Goal: Information Seeking & Learning: Learn about a topic

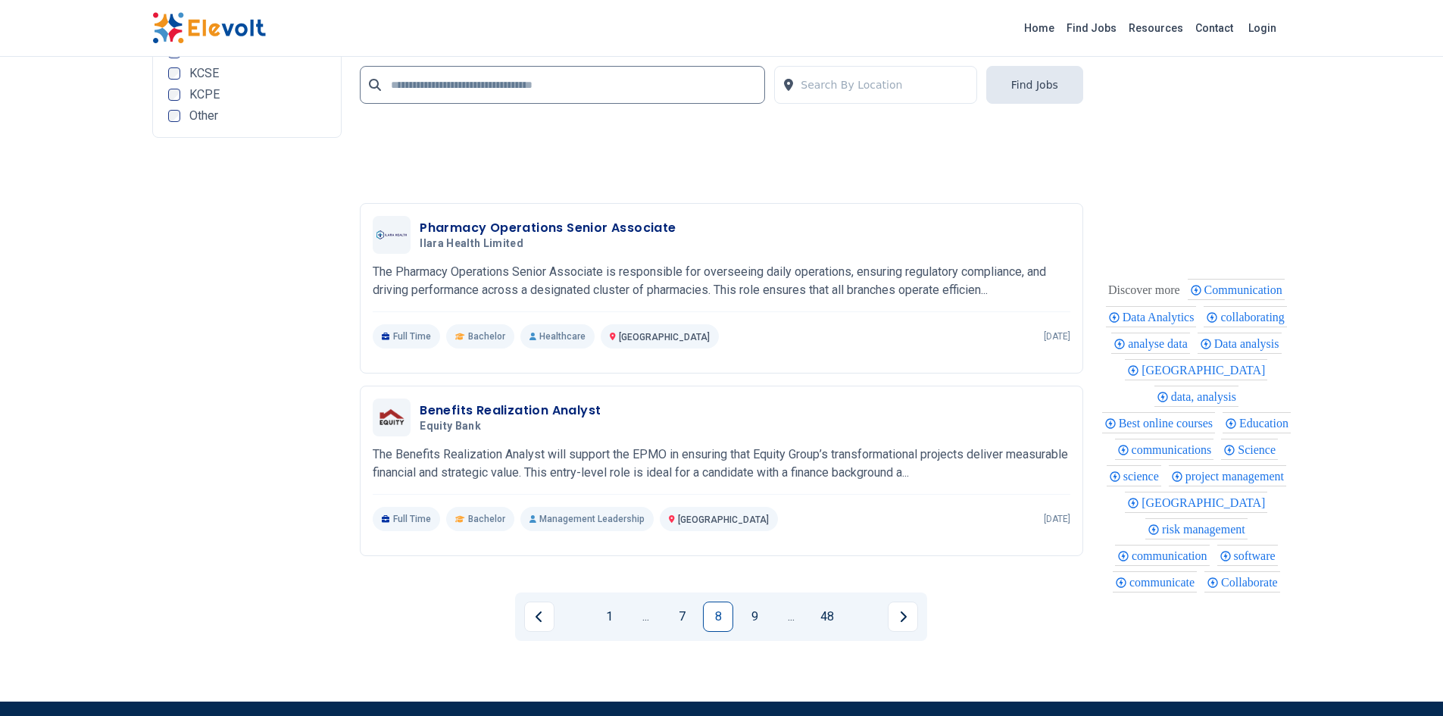
scroll to position [3182, 0]
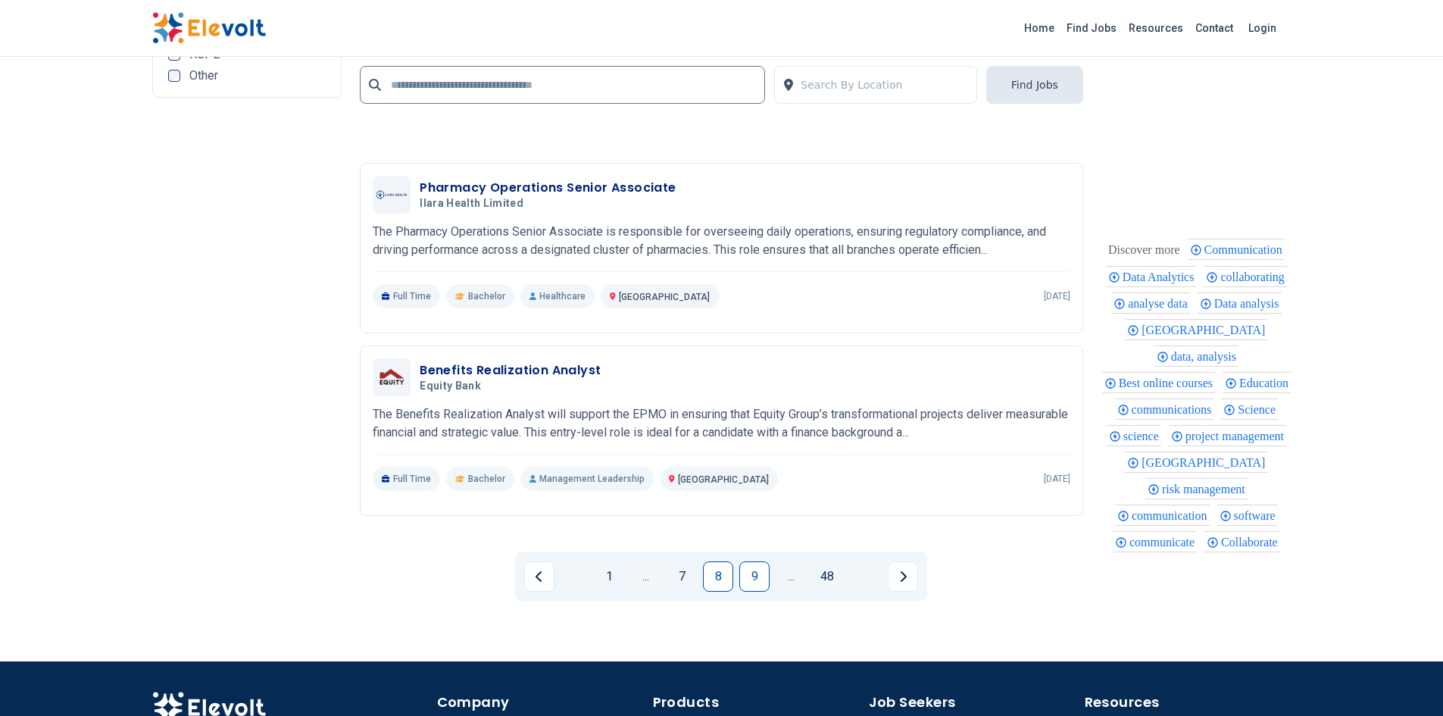
click at [747, 577] on link "9" at bounding box center [754, 576] width 30 height 30
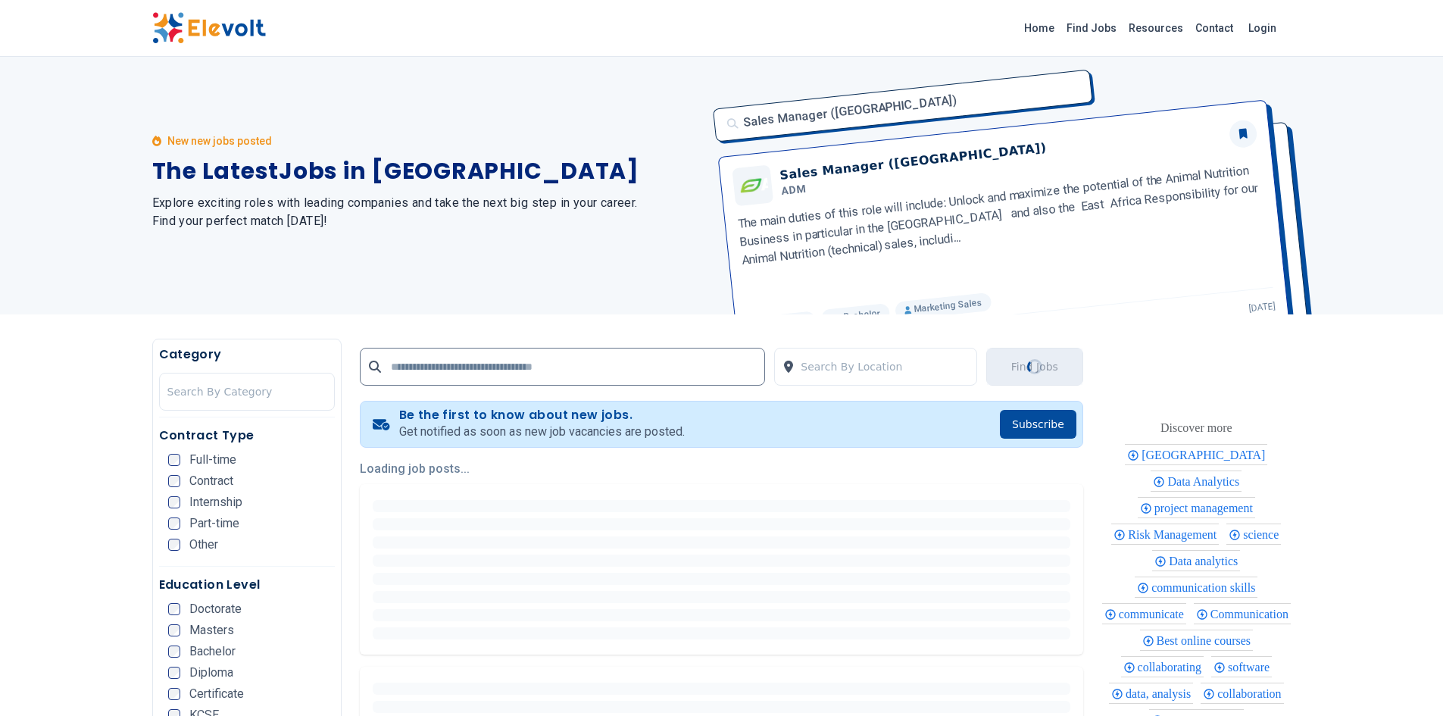
scroll to position [0, 0]
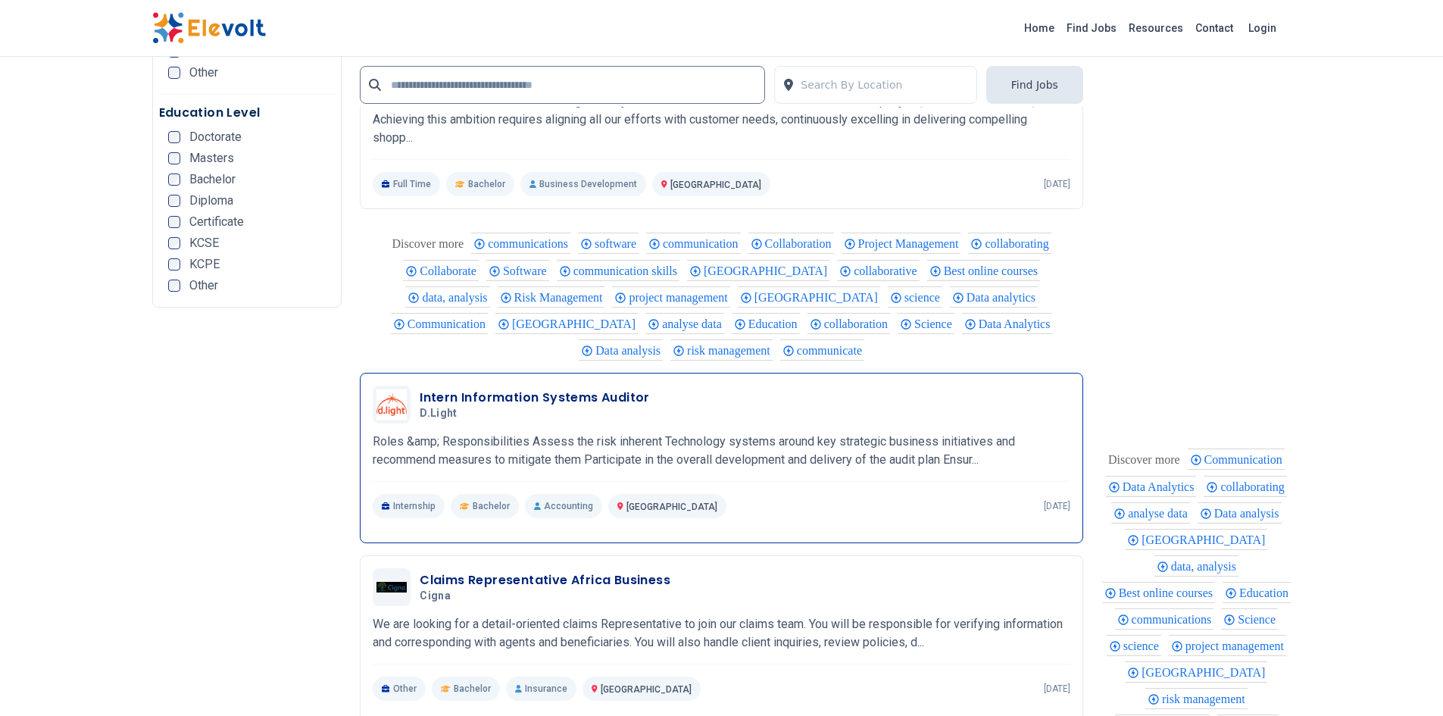
scroll to position [3106, 0]
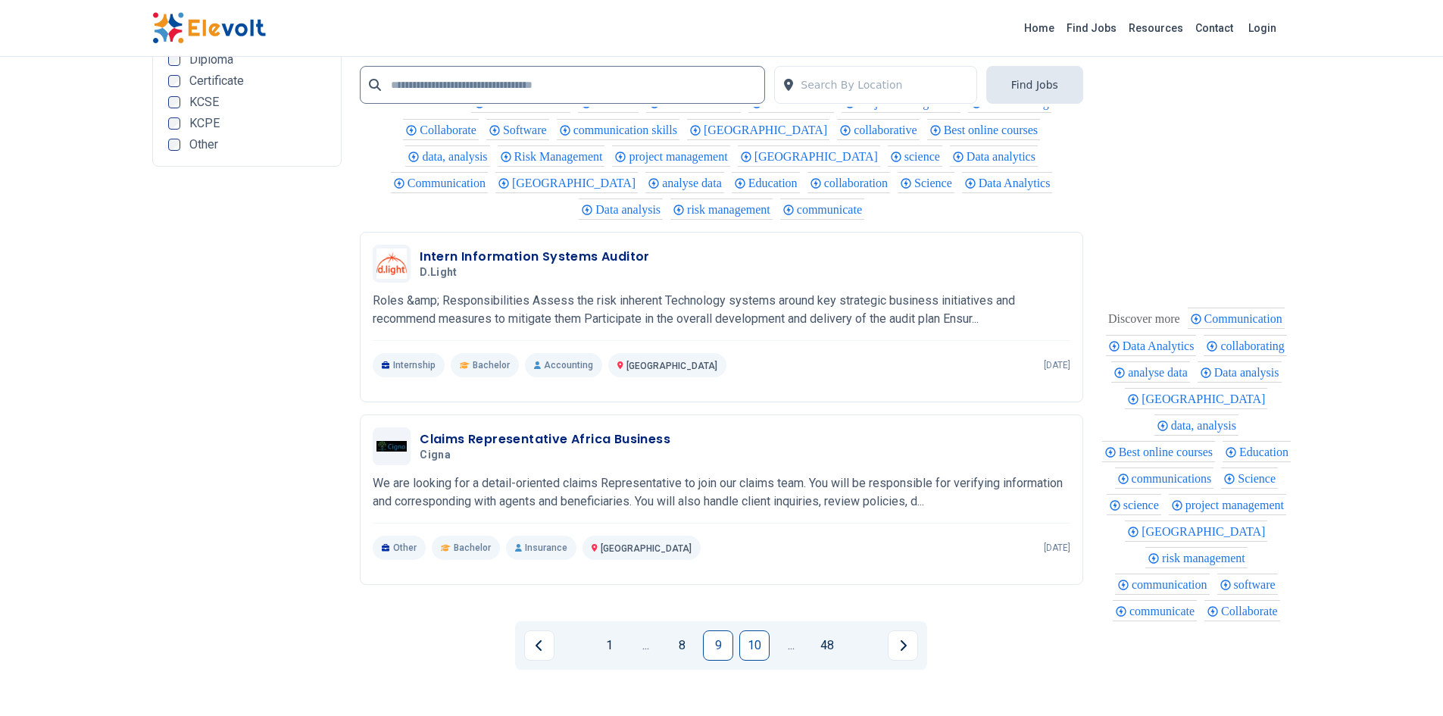
click at [748, 634] on link "10" at bounding box center [754, 645] width 30 height 30
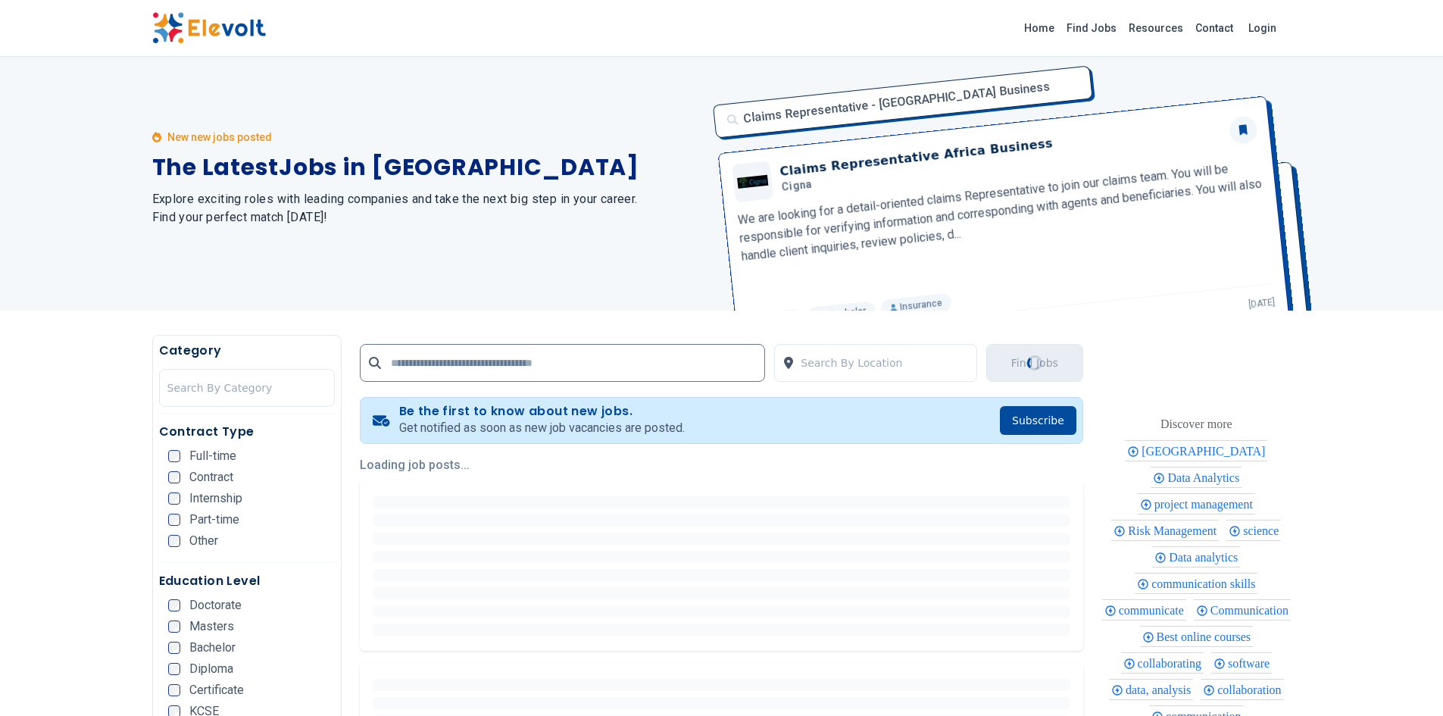
scroll to position [0, 0]
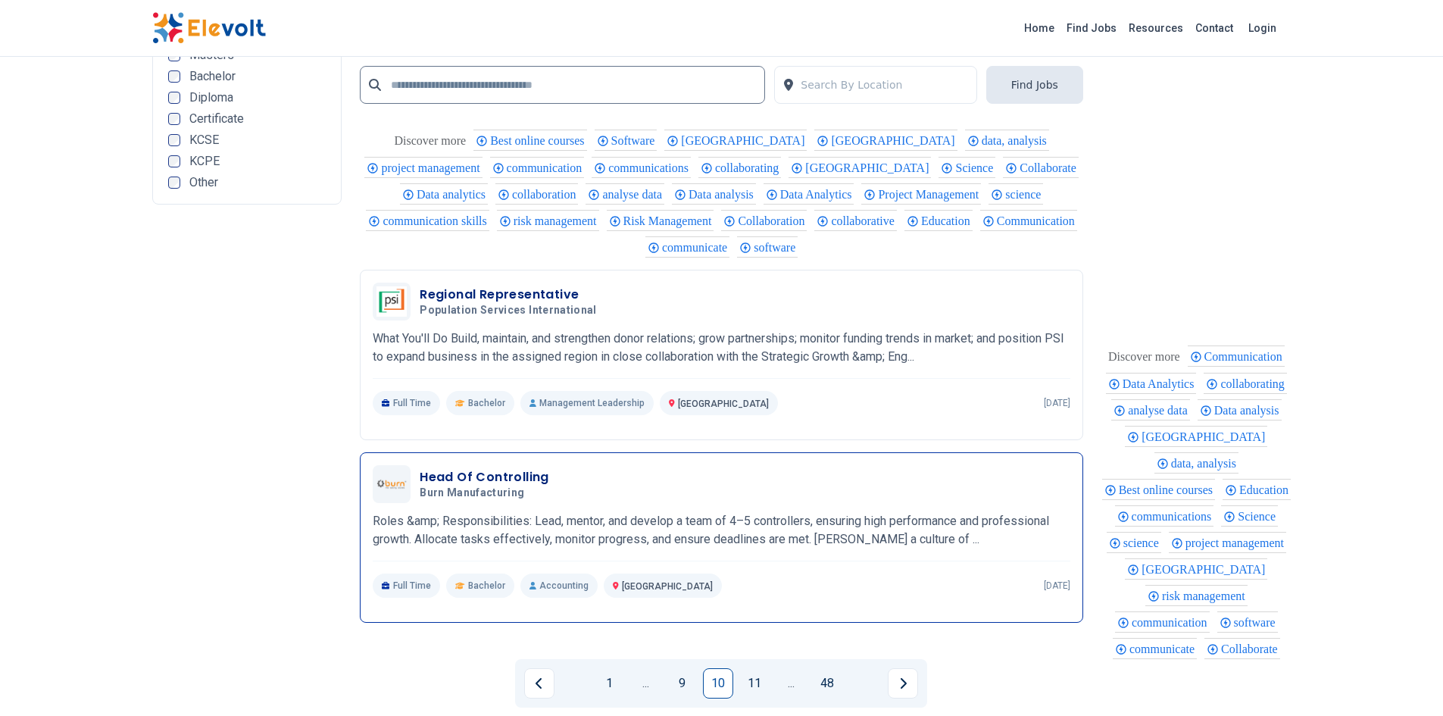
scroll to position [3106, 0]
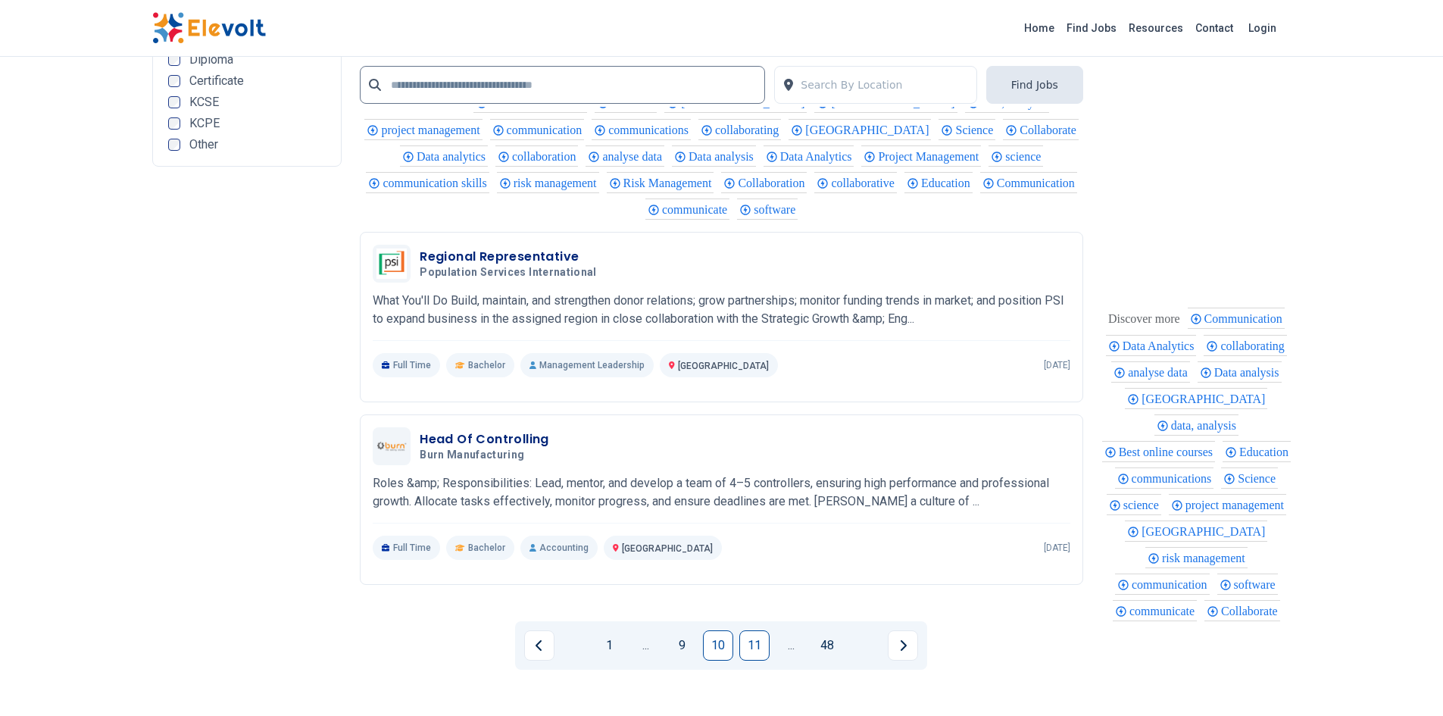
click at [760, 639] on link "11" at bounding box center [754, 645] width 30 height 30
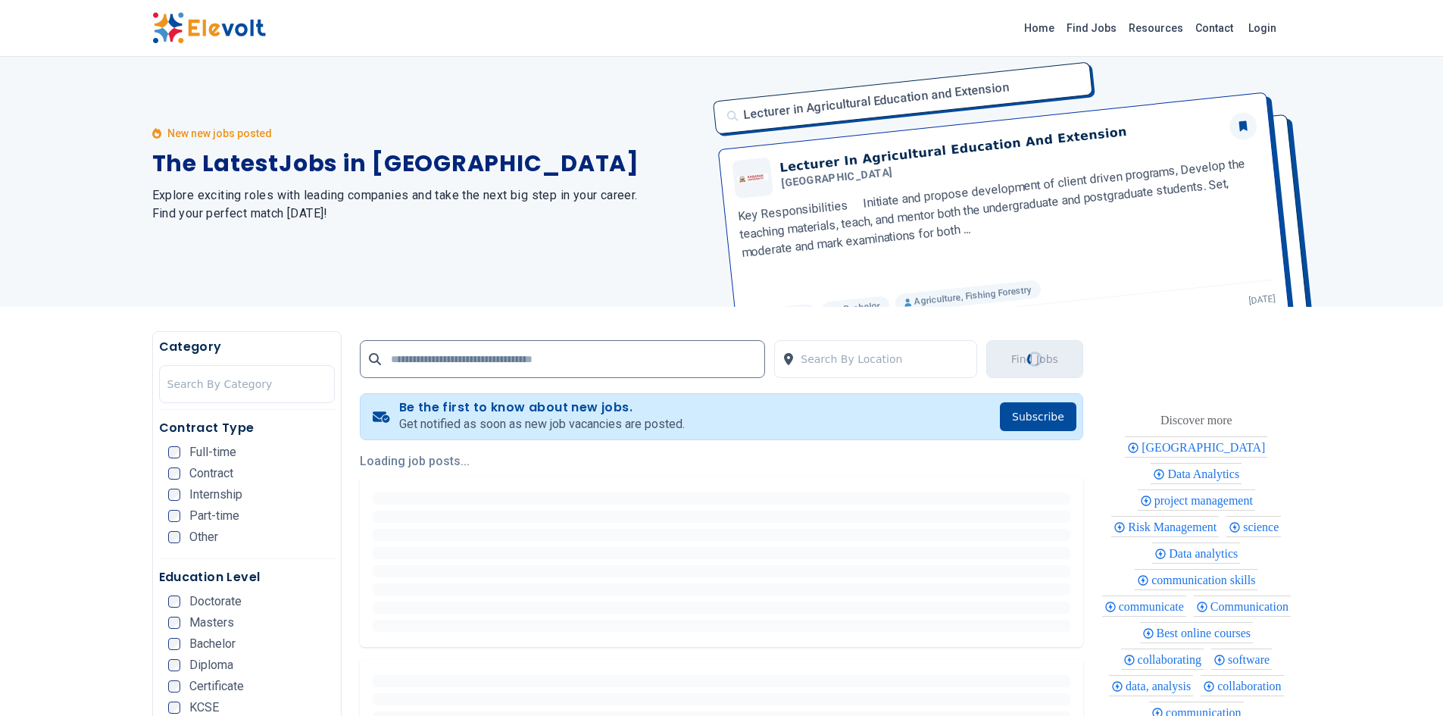
scroll to position [0, 0]
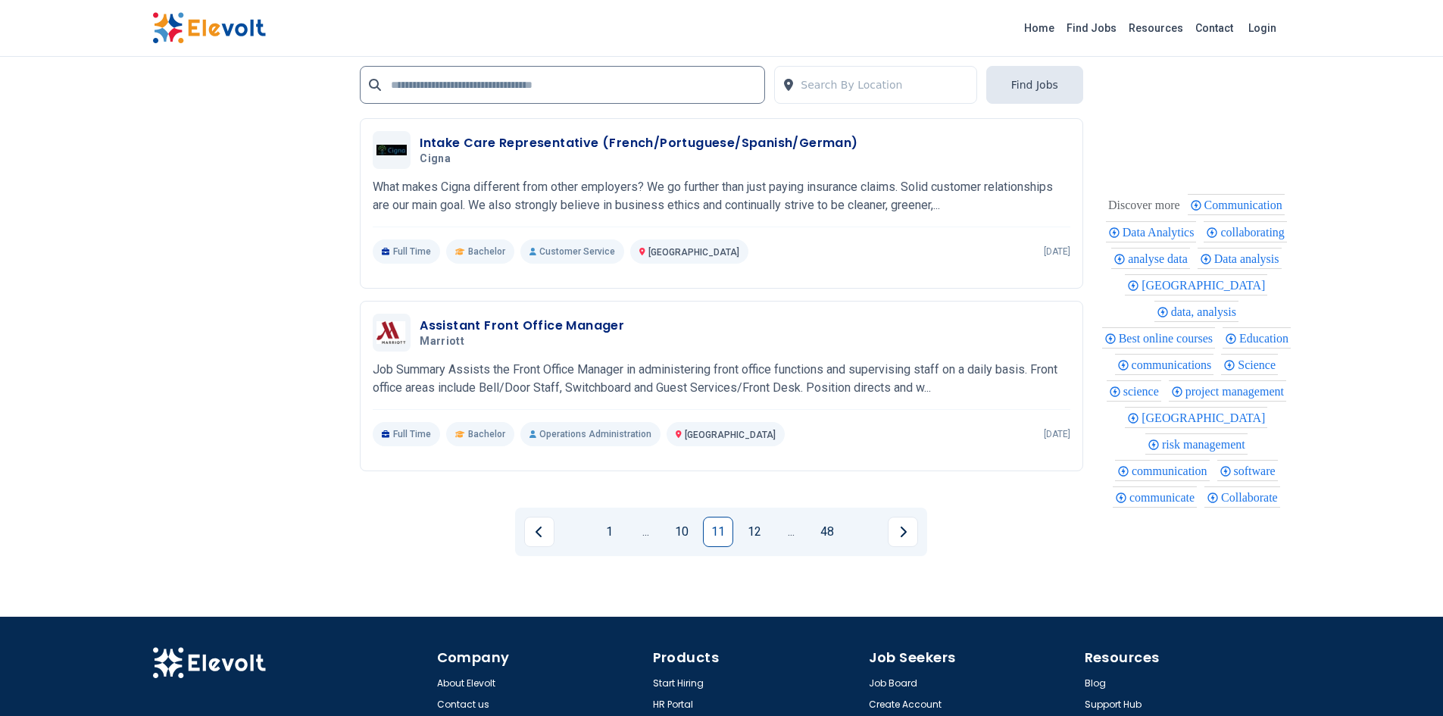
scroll to position [3258, 0]
